Goal: Task Accomplishment & Management: Manage account settings

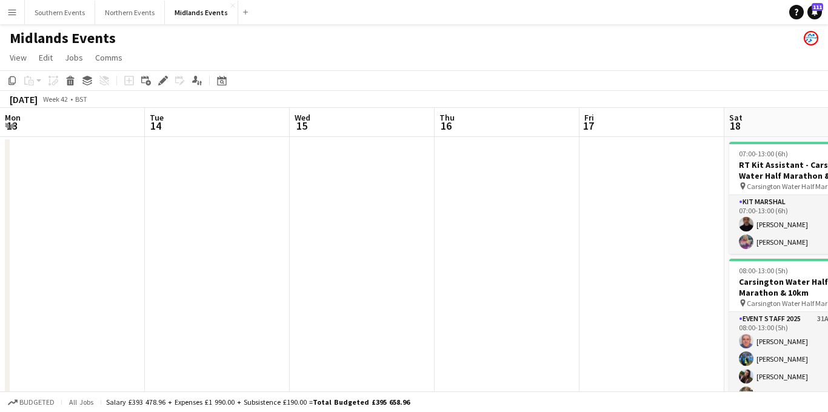
click at [13, 12] on app-icon "Menu" at bounding box center [12, 12] width 10 height 10
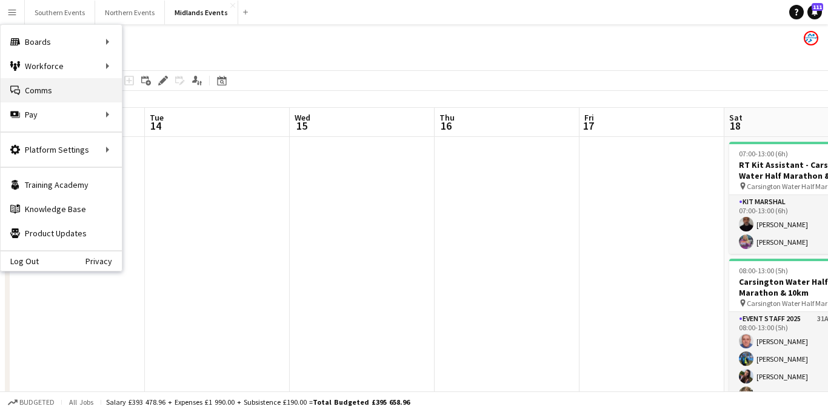
scroll to position [0, 438]
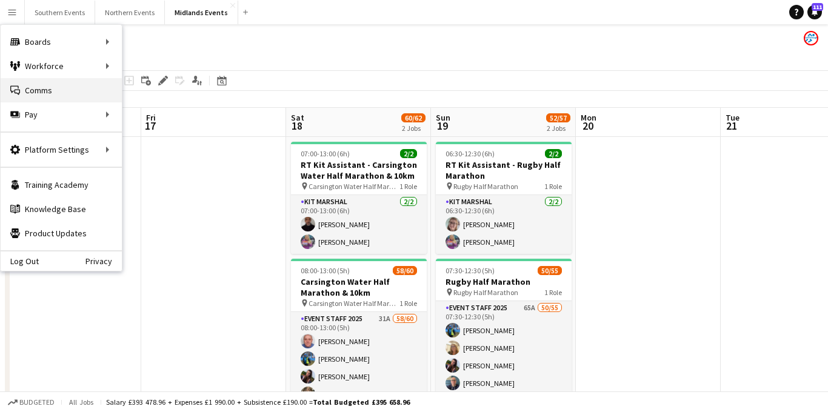
click at [50, 82] on link "Comms Comms" at bounding box center [61, 90] width 121 height 24
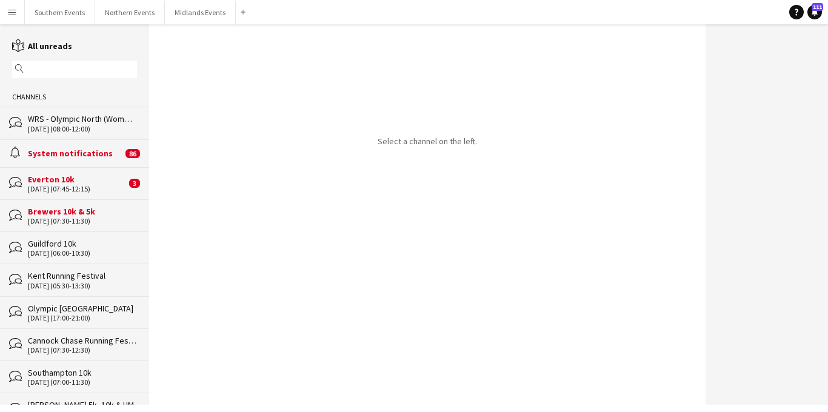
click at [73, 216] on div "Brewers 10k & 5k" at bounding box center [82, 211] width 109 height 11
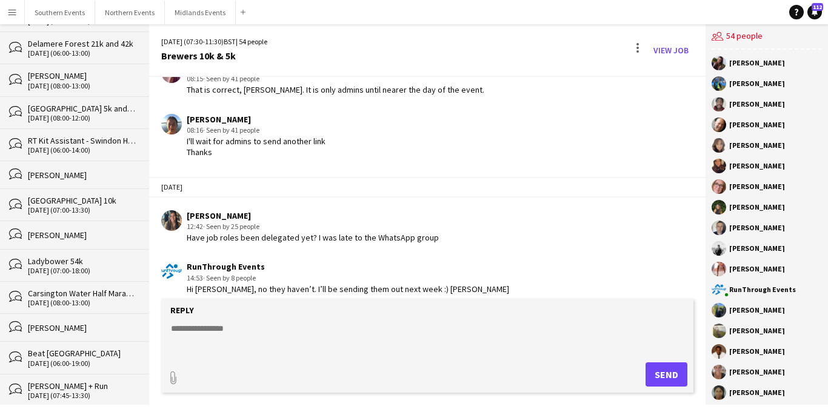
scroll to position [691, 0]
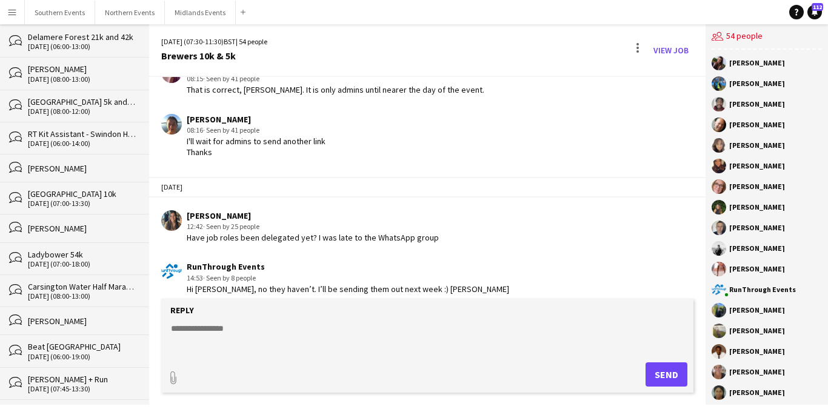
click at [75, 289] on div "Carsington Water Half Marathon & 10km" at bounding box center [82, 286] width 109 height 11
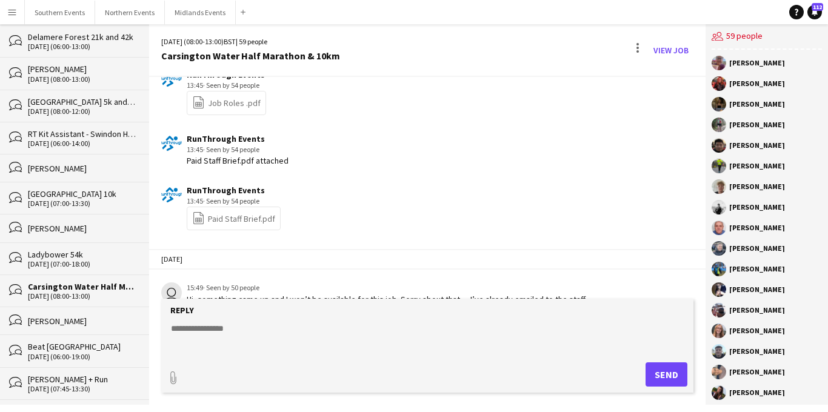
scroll to position [1246, 0]
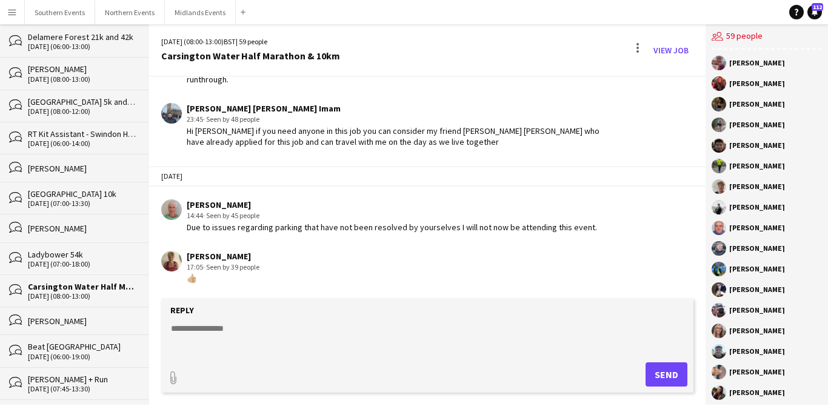
click at [183, 330] on textarea at bounding box center [430, 339] width 521 height 32
paste textarea "**********"
type textarea "**********"
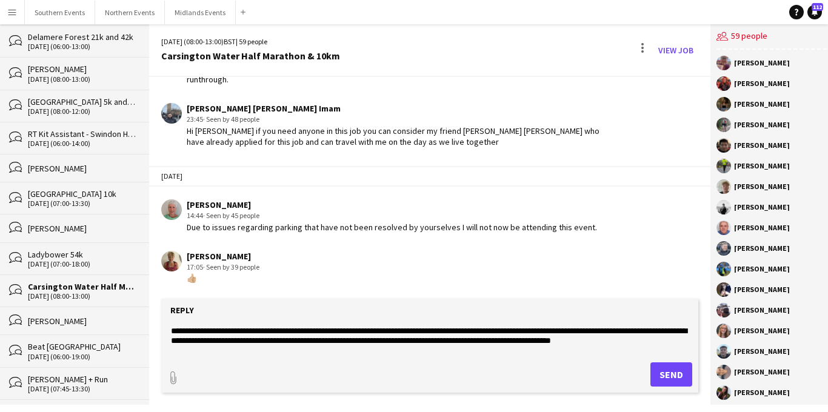
scroll to position [0, 0]
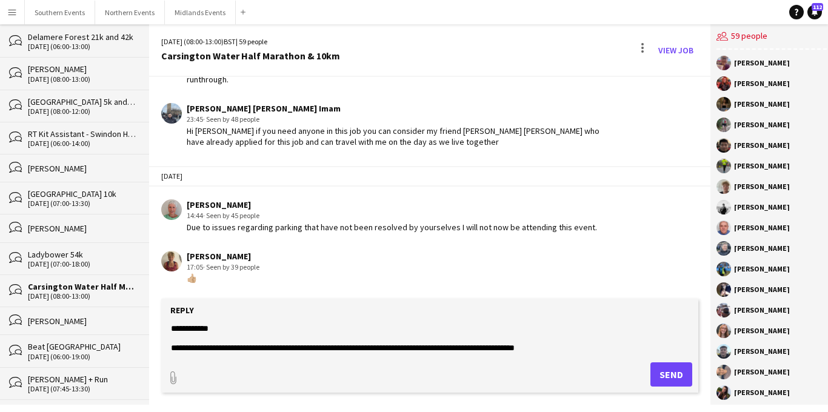
drag, startPoint x: 350, startPoint y: 341, endPoint x: 168, endPoint y: 236, distance: 210.3
click at [168, 236] on div "[DATE] (08:00-13:00) BST | 59 people Carsington Water Half Marathon & 10km View…" at bounding box center [430, 214] width 562 height 381
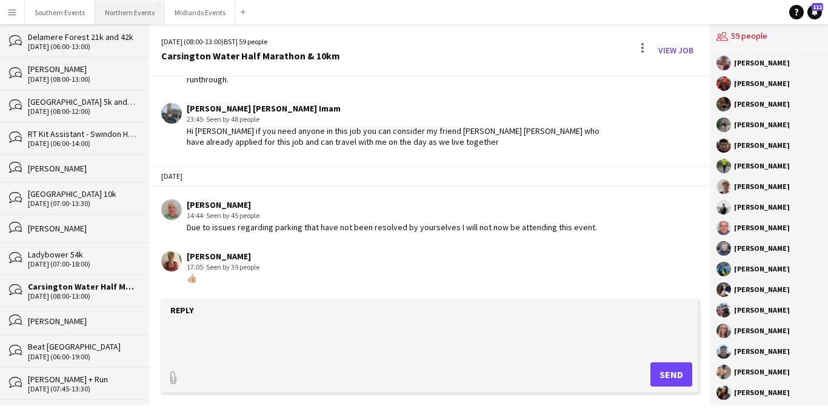
click at [139, 13] on button "Northern Events Close" at bounding box center [130, 13] width 70 height 24
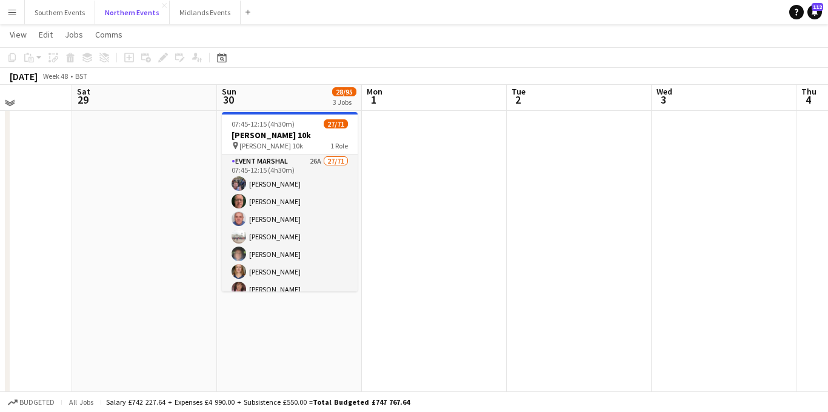
scroll to position [327, 0]
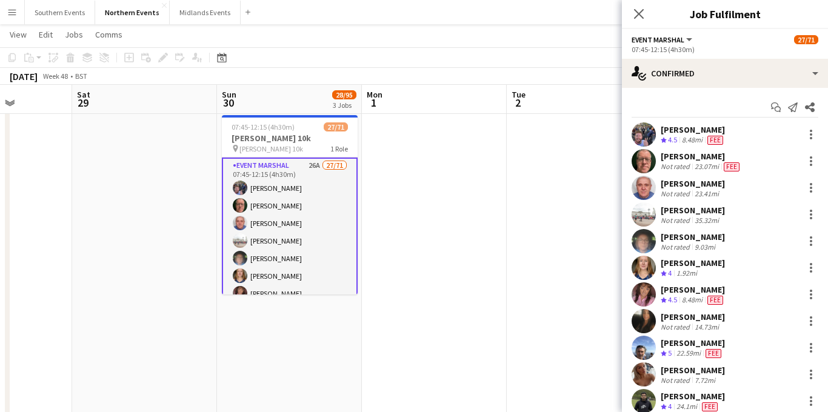
click at [820, 213] on div "[PERSON_NAME] Not rated 35.32mi" at bounding box center [725, 215] width 206 height 24
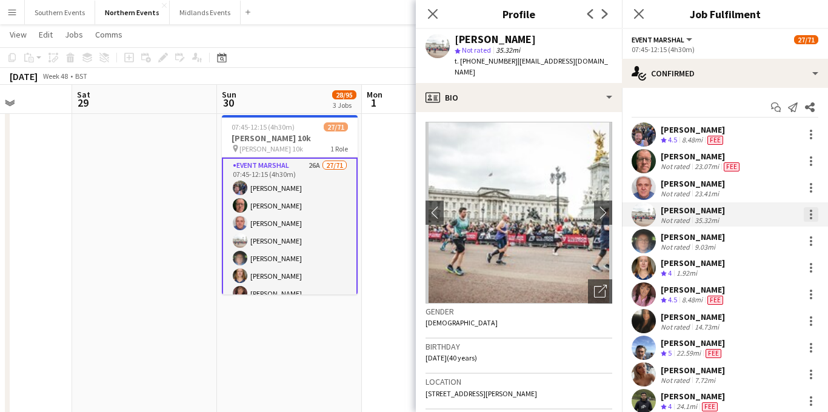
click at [812, 211] on div at bounding box center [811, 214] width 15 height 15
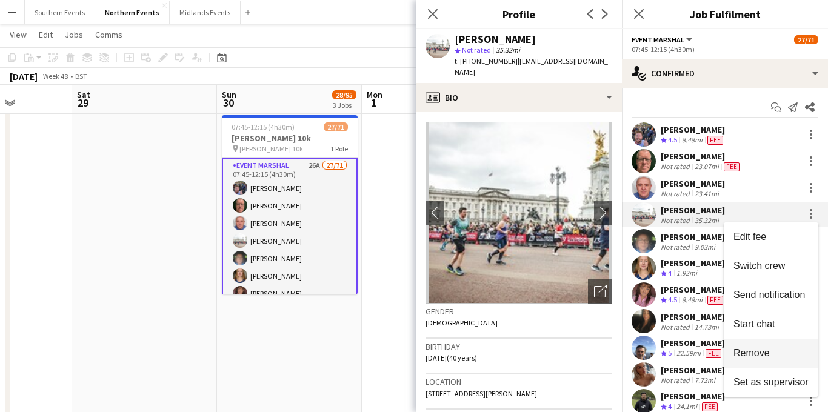
click at [762, 346] on button "Remove" at bounding box center [771, 353] width 95 height 29
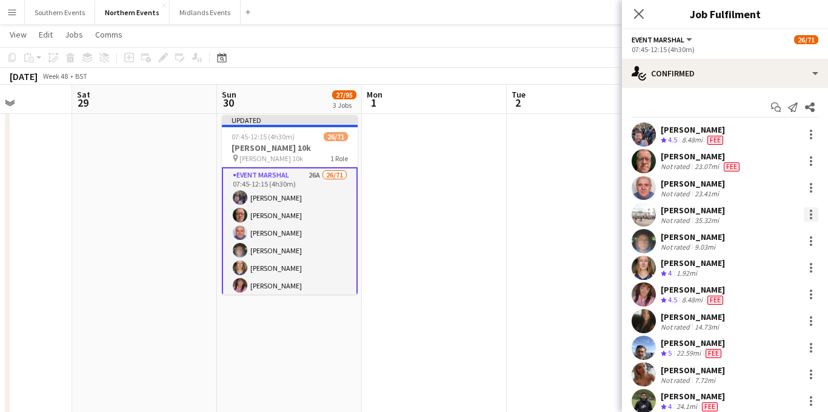
click at [809, 216] on div at bounding box center [811, 214] width 15 height 15
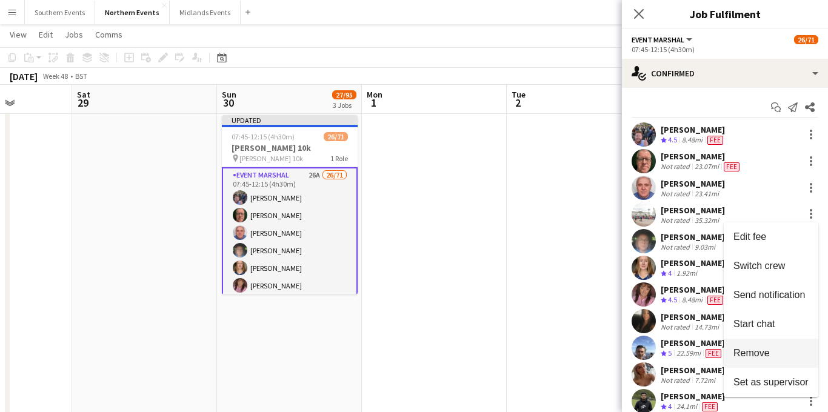
click at [735, 353] on span "Remove" at bounding box center [752, 353] width 36 height 10
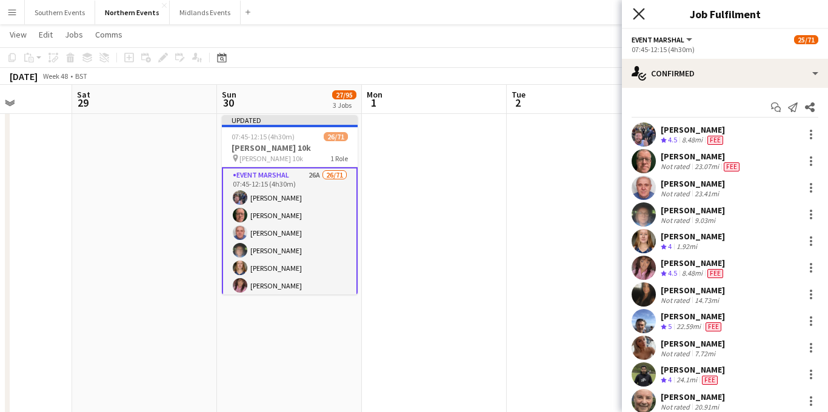
click at [636, 18] on icon at bounding box center [639, 14] width 12 height 12
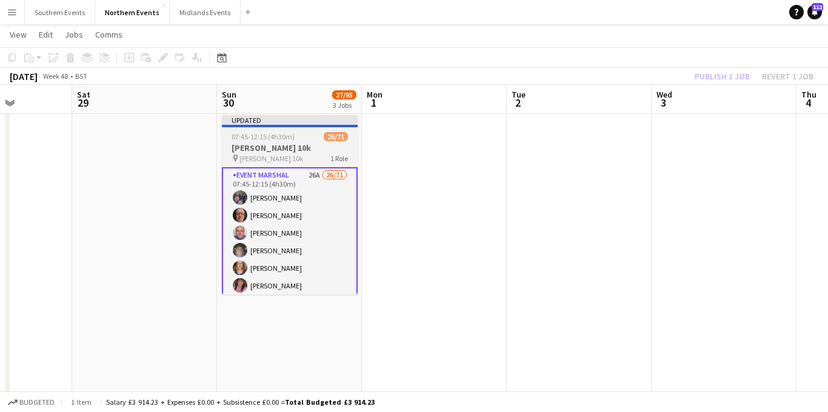
click at [288, 144] on h3 "[PERSON_NAME] 10k" at bounding box center [290, 147] width 136 height 11
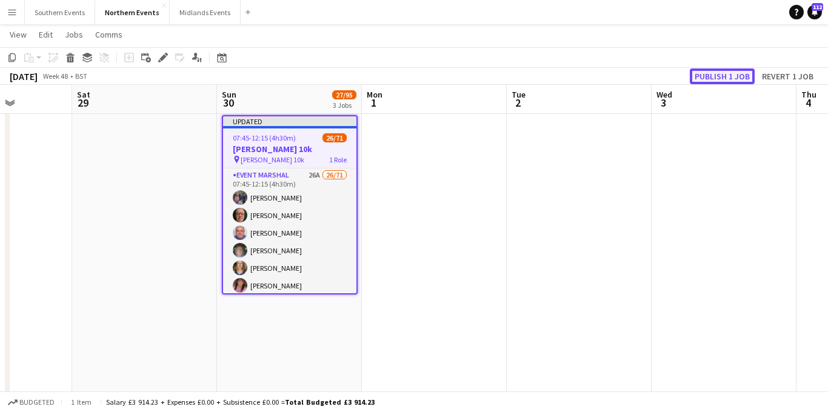
click at [714, 73] on button "Publish 1 job" at bounding box center [722, 77] width 65 height 16
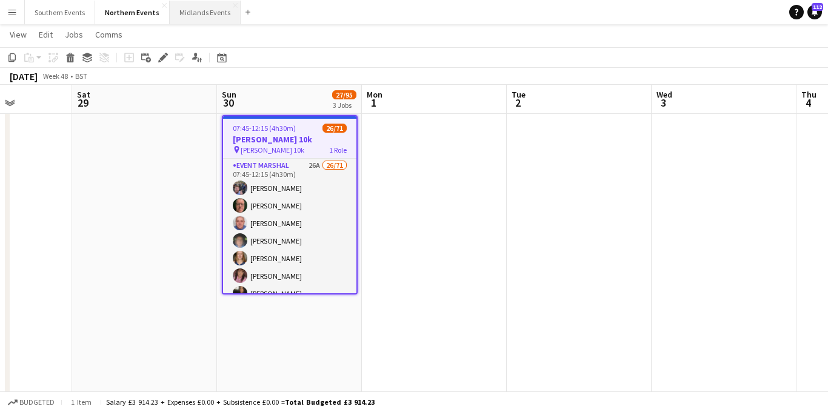
click at [195, 15] on button "Midlands Events Close" at bounding box center [205, 13] width 71 height 24
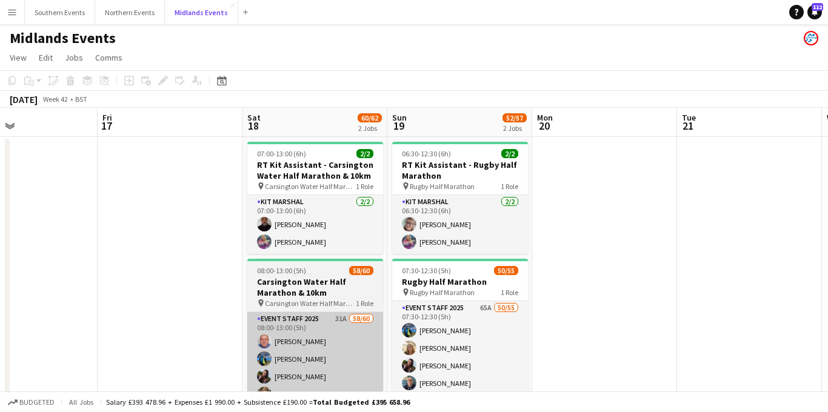
scroll to position [0, 295]
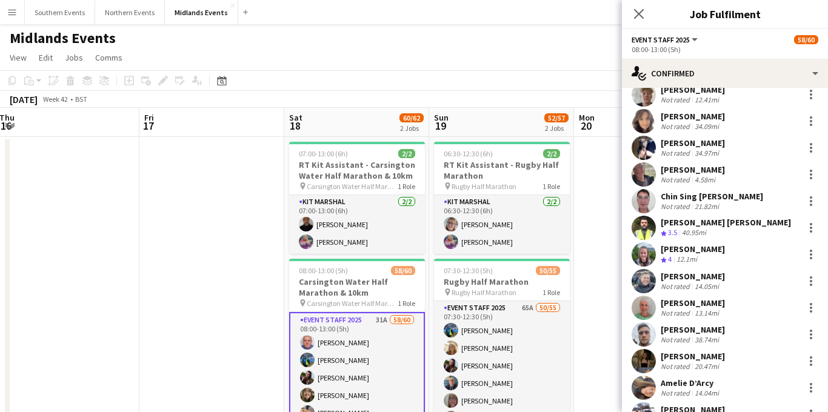
scroll to position [734, 0]
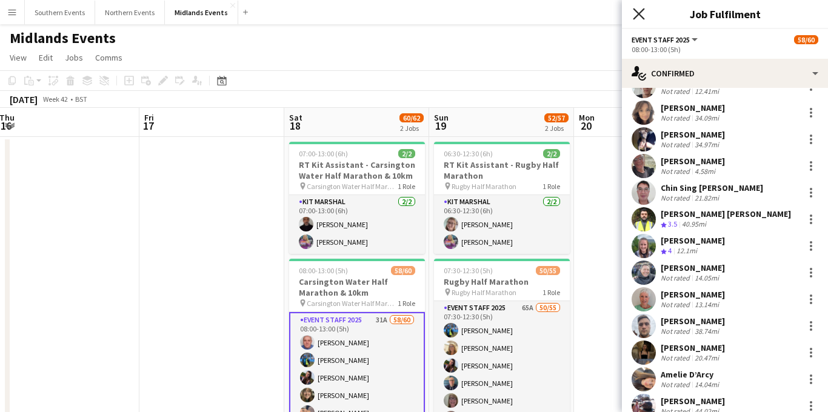
click at [635, 14] on icon "Close pop-in" at bounding box center [639, 14] width 12 height 12
